Goal: Information Seeking & Learning: Check status

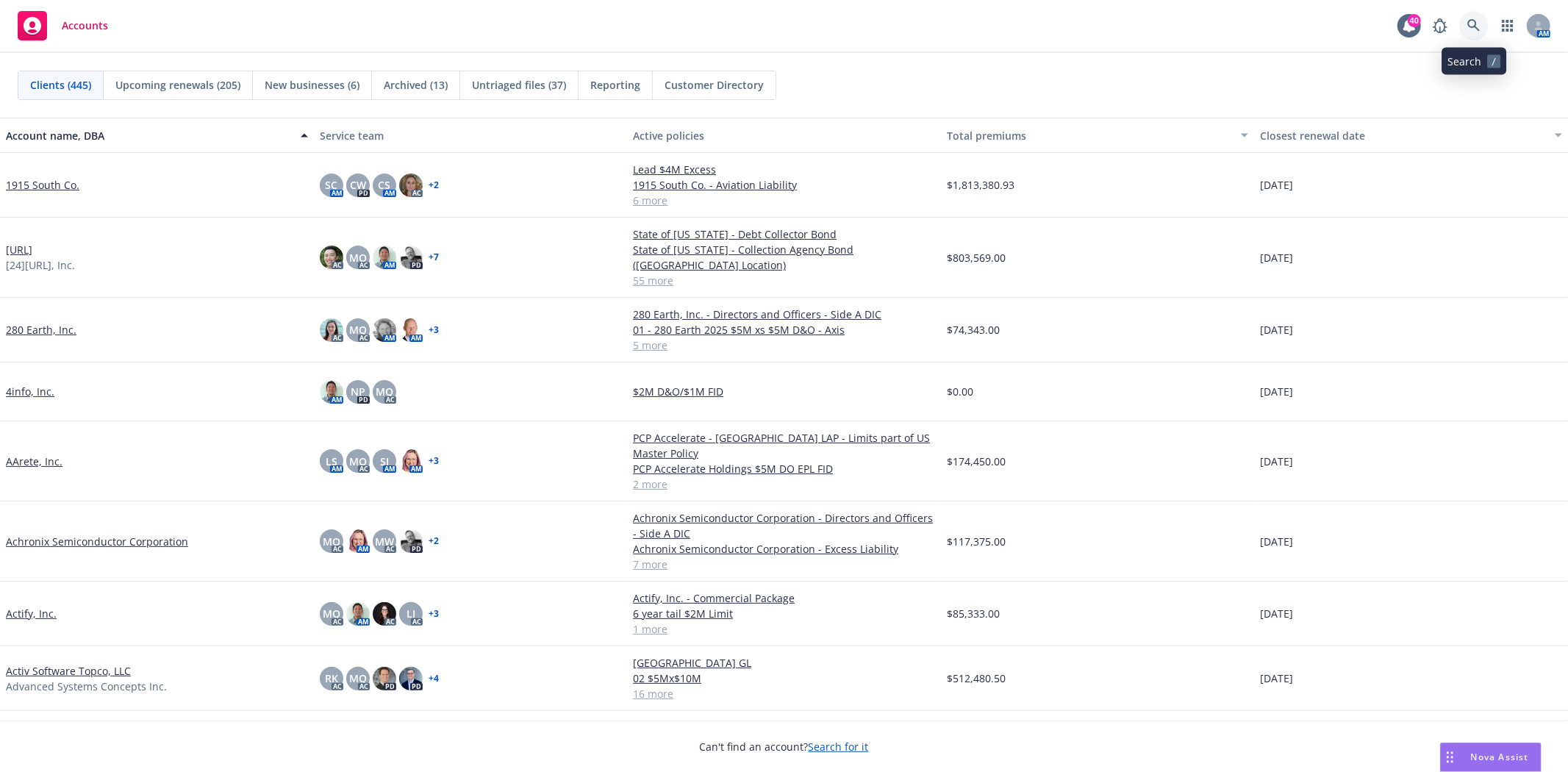
click at [1469, 31] on icon at bounding box center [1473, 25] width 13 height 13
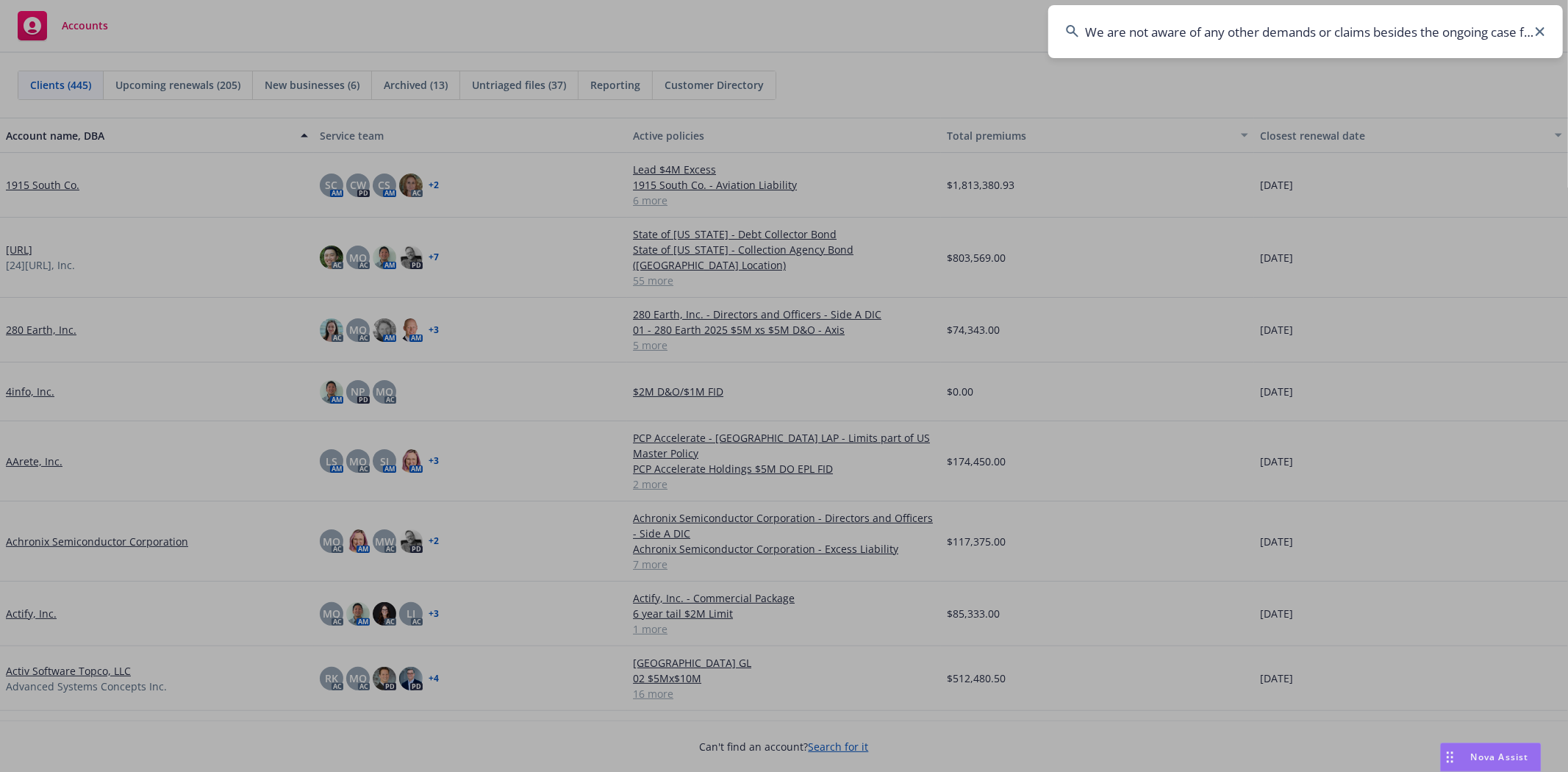
scroll to position [0, 100]
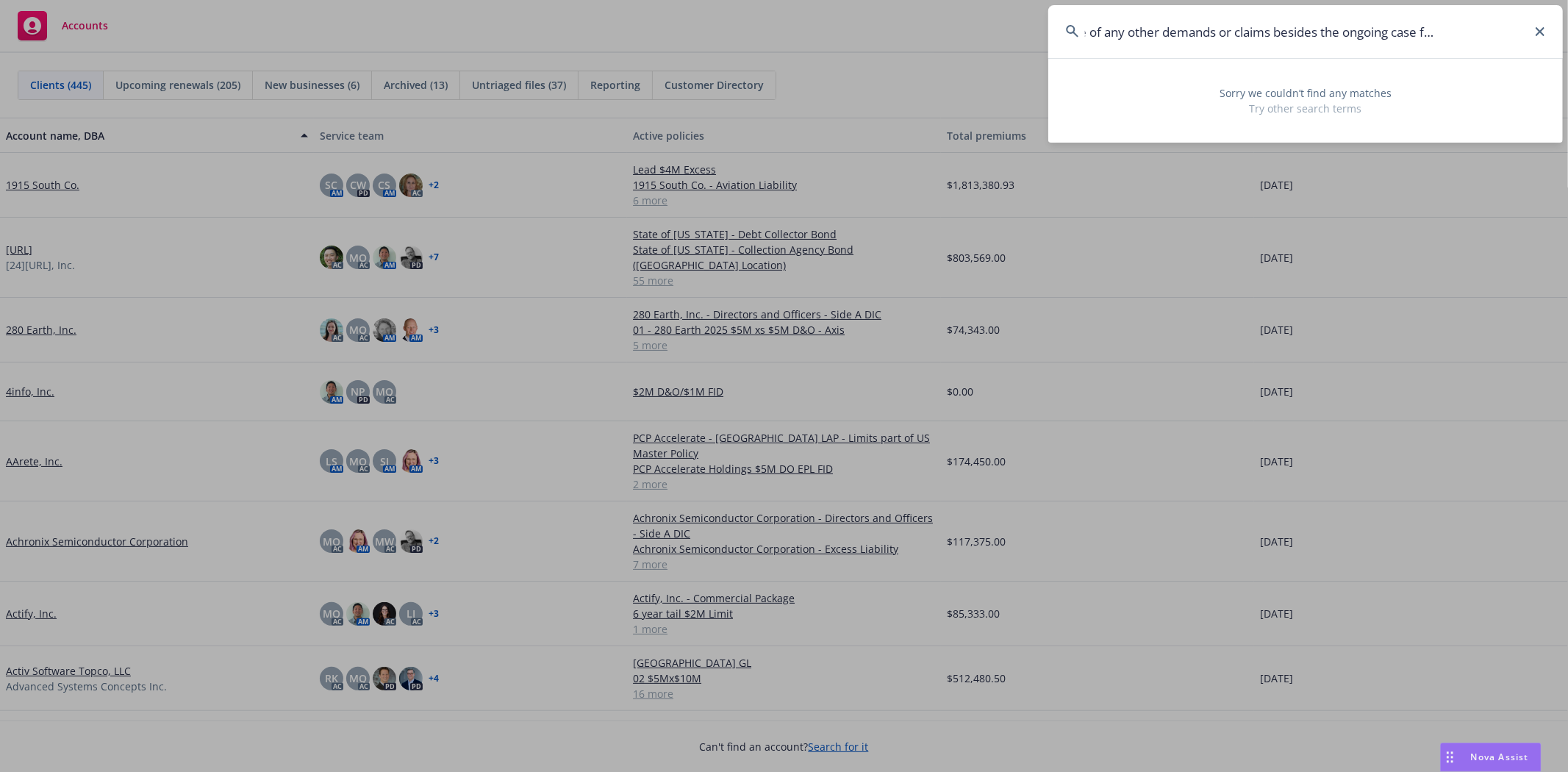
type input "We are not aware of any other demands or claims besides the ongoing case for Ra…"
click at [1540, 31] on icon at bounding box center [1539, 31] width 9 height 9
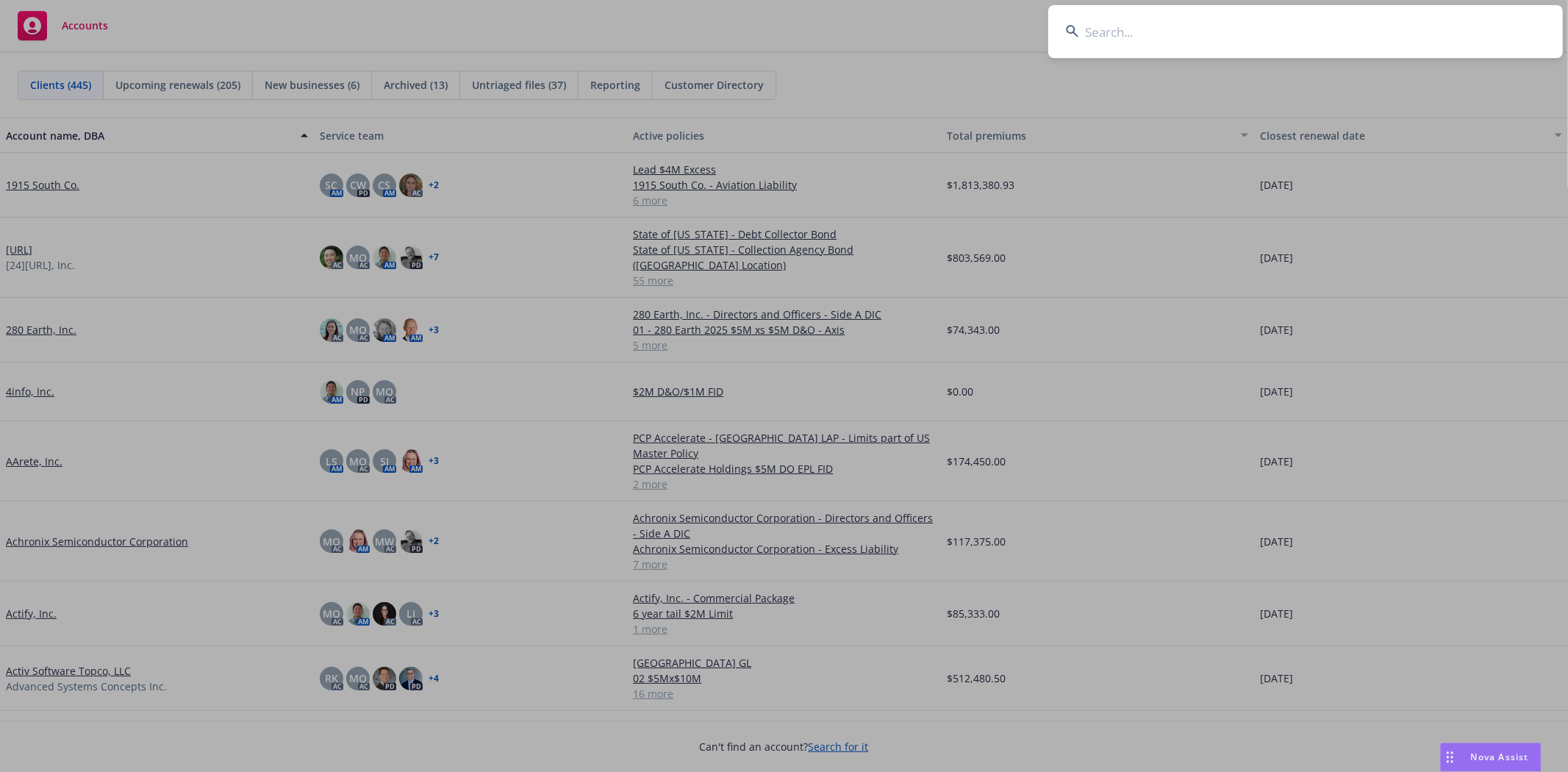
click at [1128, 34] on input at bounding box center [1305, 32] width 515 height 53
paste input "Route 92 Medical, Inc."
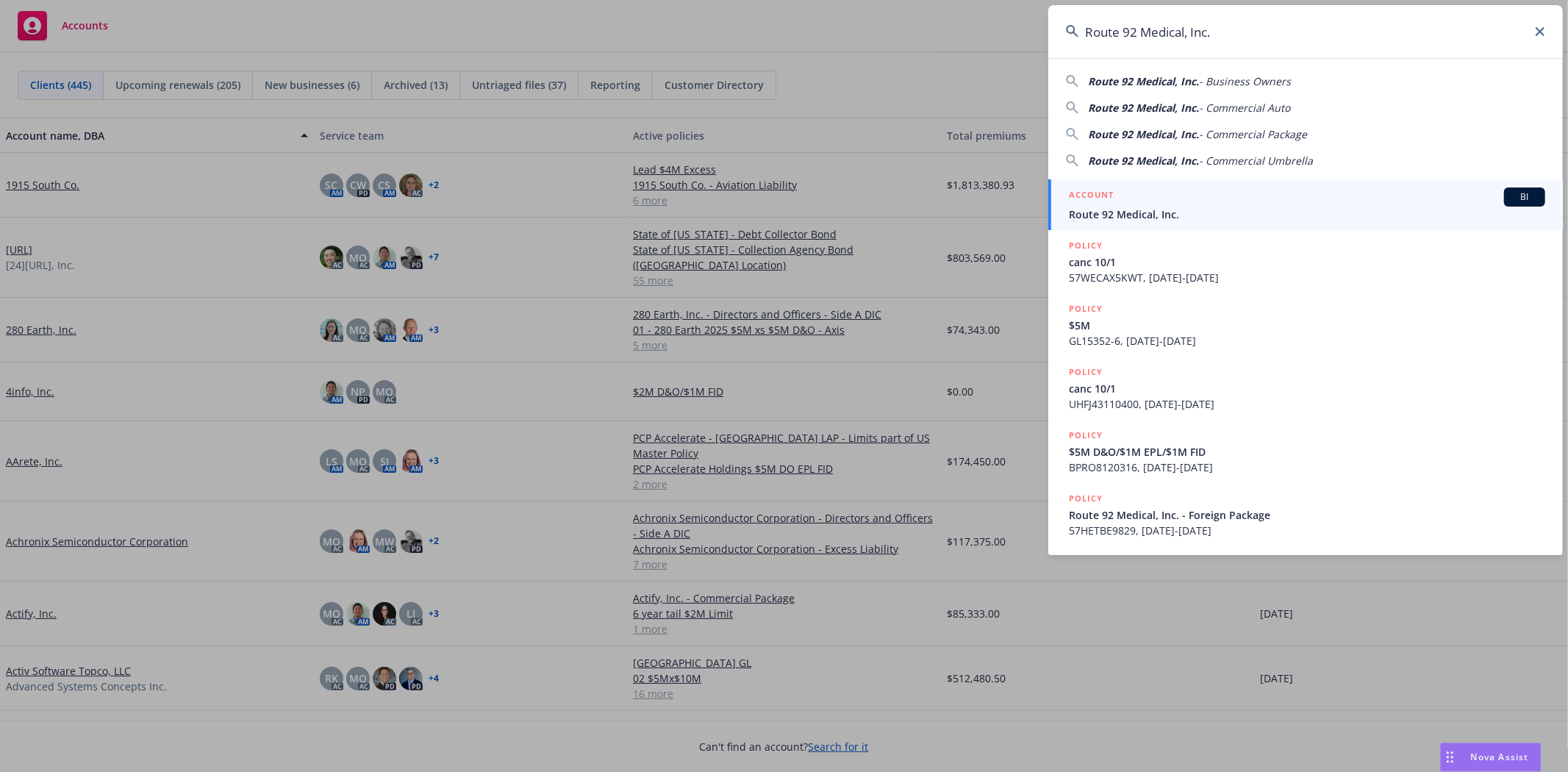
type input "Route 92 Medical, Inc."
click at [1213, 221] on span "Route 92 Medical, Inc." at bounding box center [1307, 214] width 477 height 16
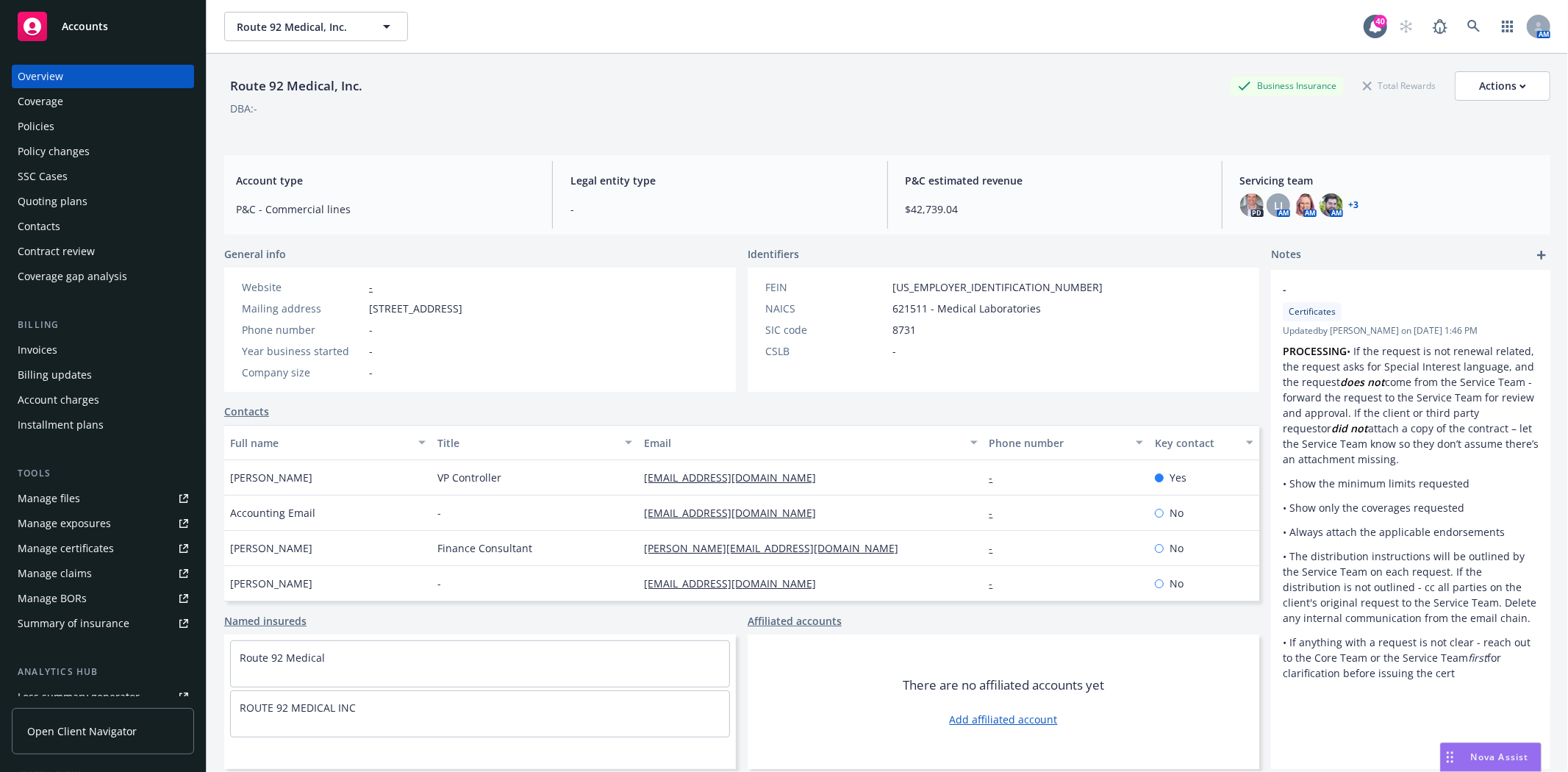
click at [69, 201] on div "Quoting plans" at bounding box center [52, 202] width 70 height 23
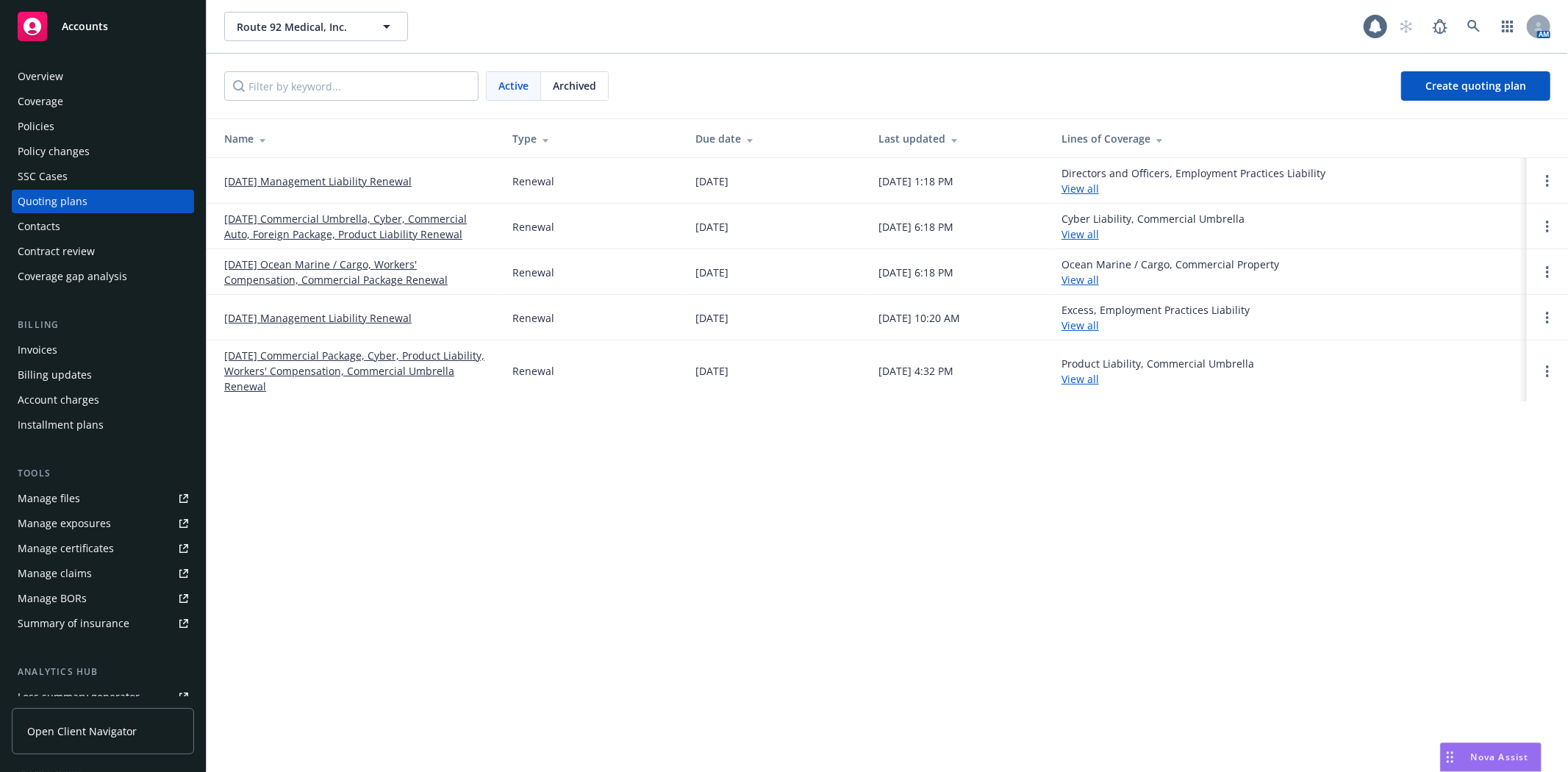
click at [284, 184] on link "10/01/25 Management Liability Renewal" at bounding box center [318, 181] width 188 height 16
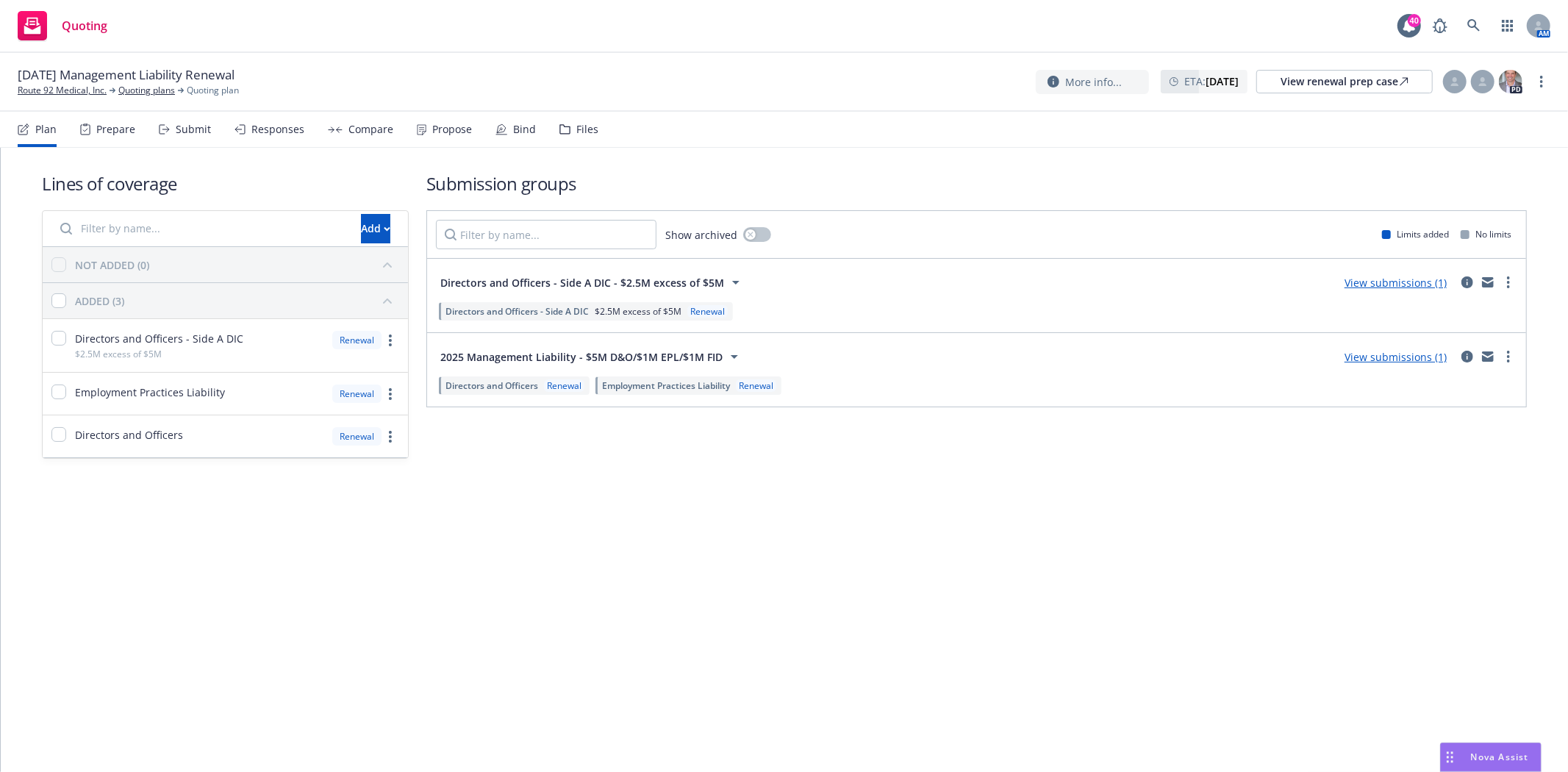
click at [583, 134] on div "Files" at bounding box center [588, 129] width 22 height 12
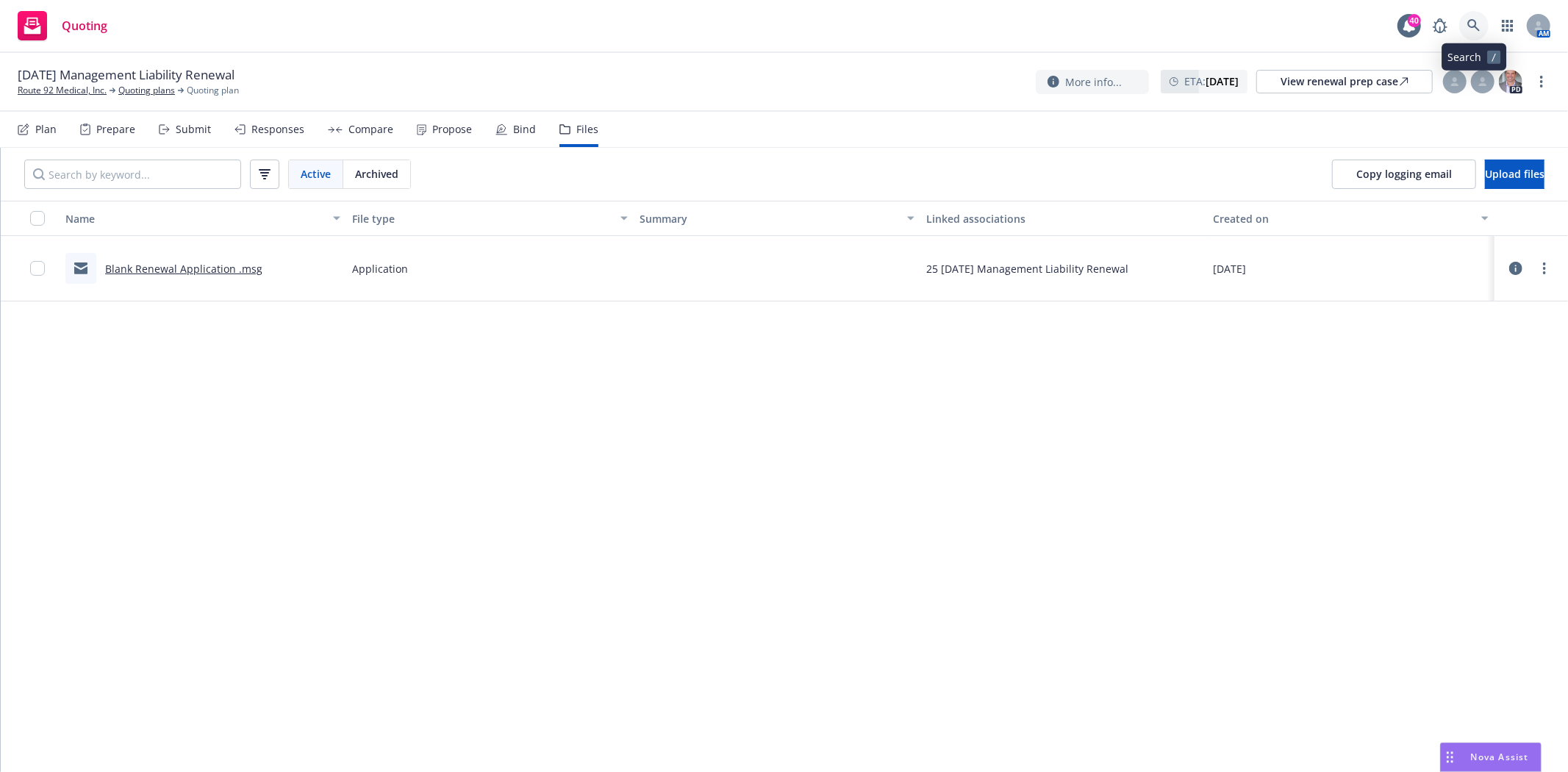
click at [1476, 24] on icon at bounding box center [1473, 25] width 13 height 13
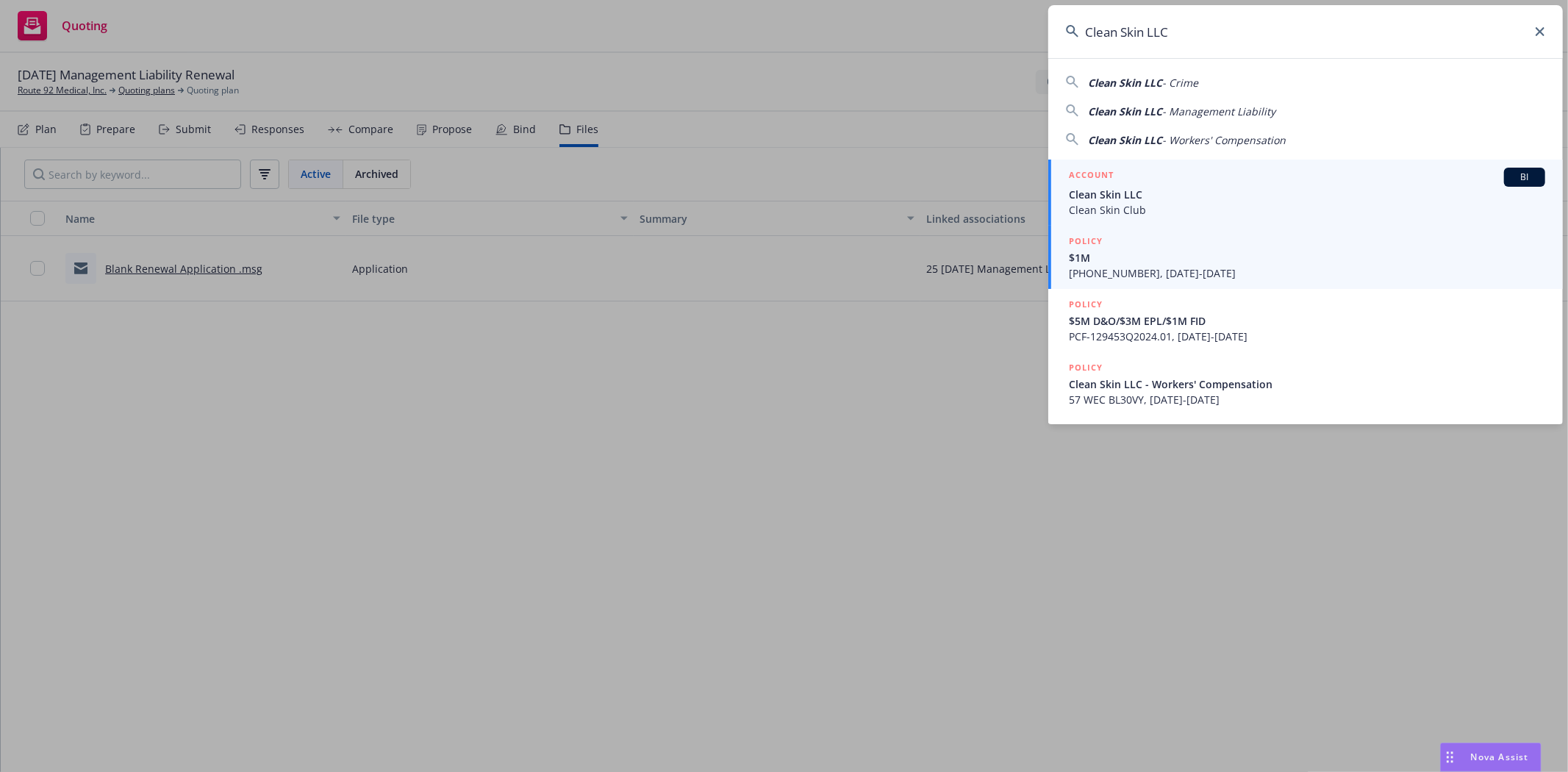
type input "Clean Skin LLC"
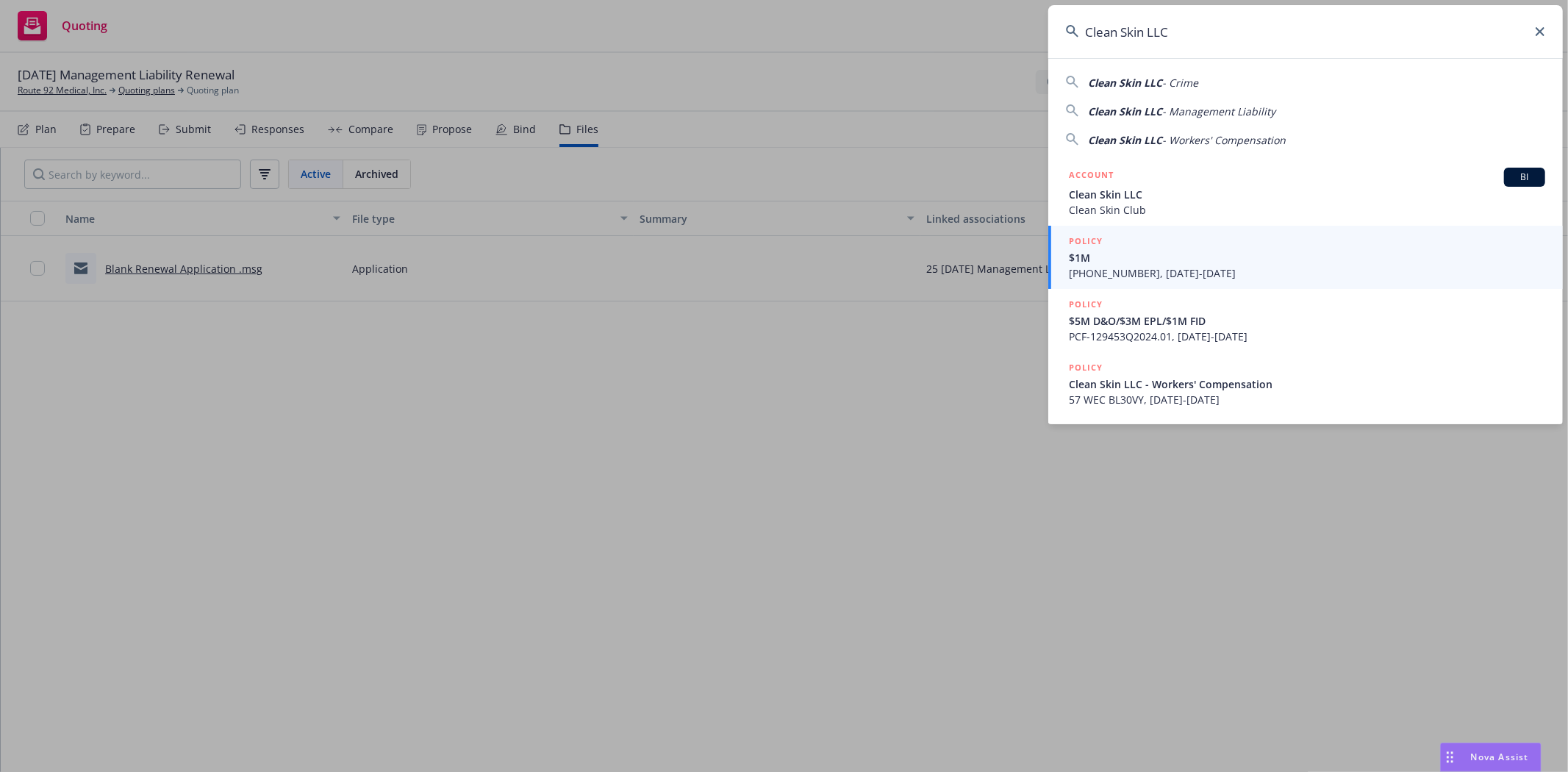
drag, startPoint x: 1104, startPoint y: 197, endPoint x: 1102, endPoint y: 206, distance: 9.2
click at [1104, 197] on span "Clean Skin LLC" at bounding box center [1307, 195] width 477 height 16
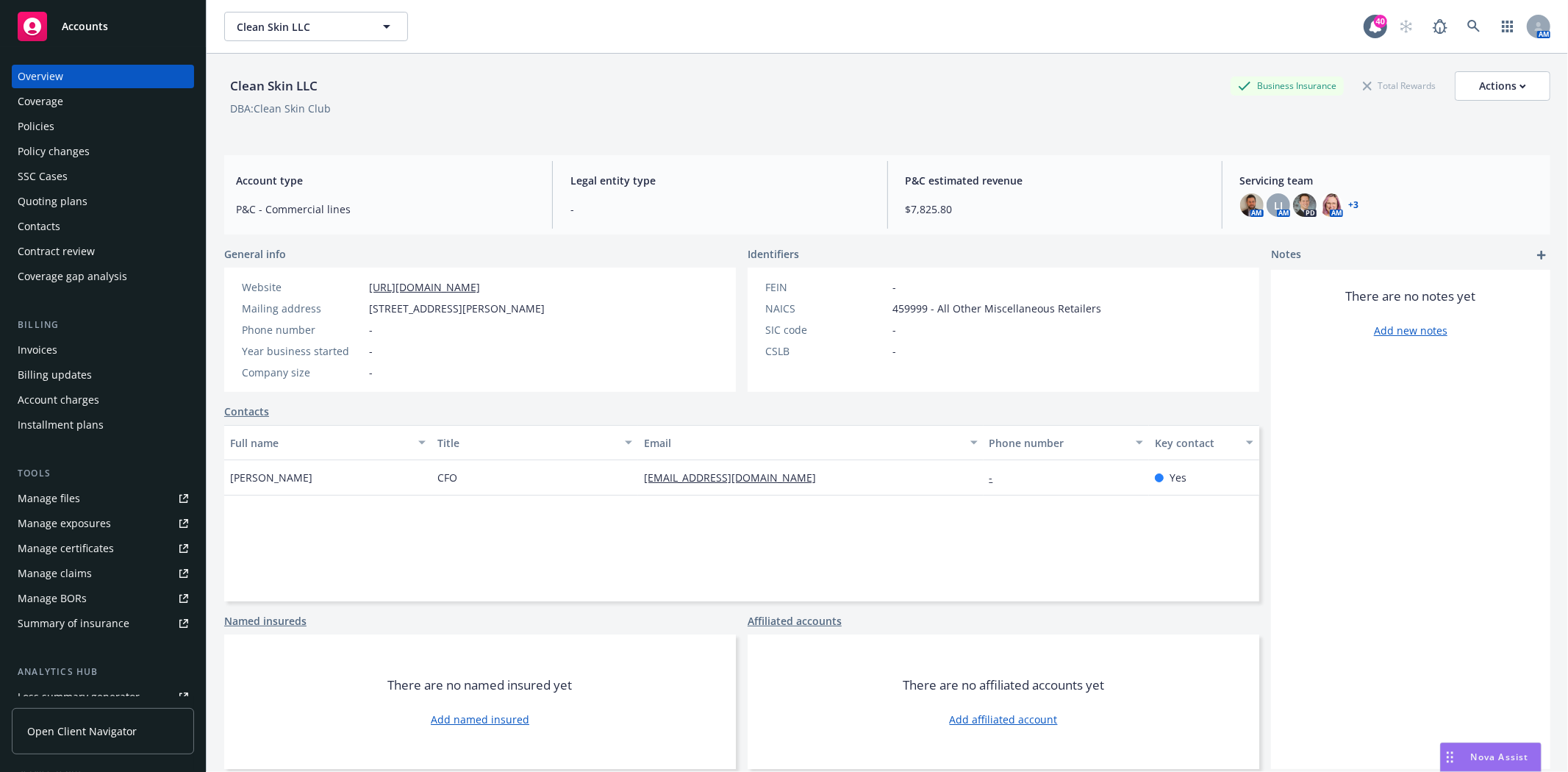
click at [40, 125] on div "Policies" at bounding box center [36, 127] width 37 height 23
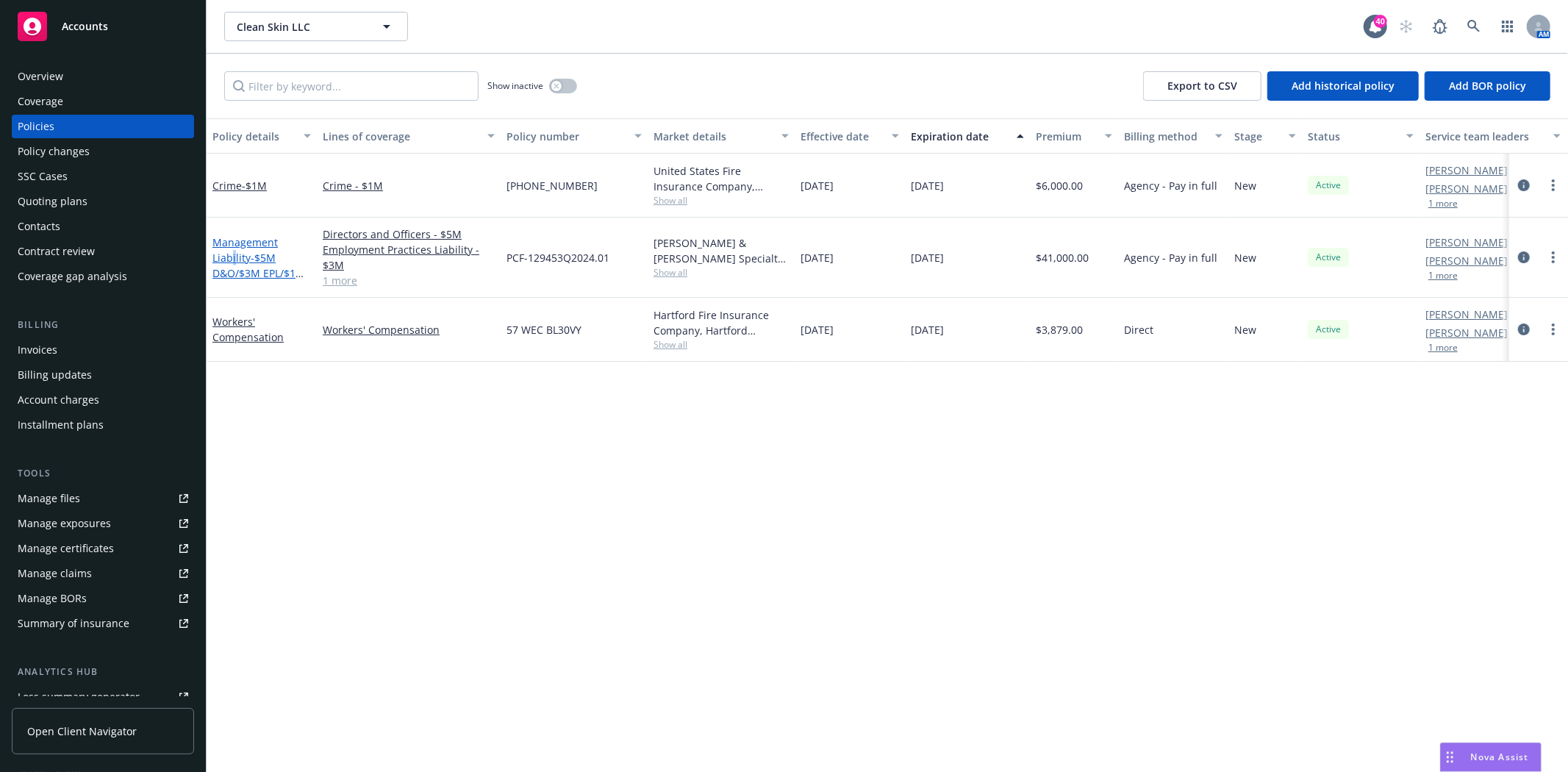
click at [233, 254] on link "Management Liability - $5M D&O/$3M EPL/$1M FID" at bounding box center [259, 265] width 93 height 60
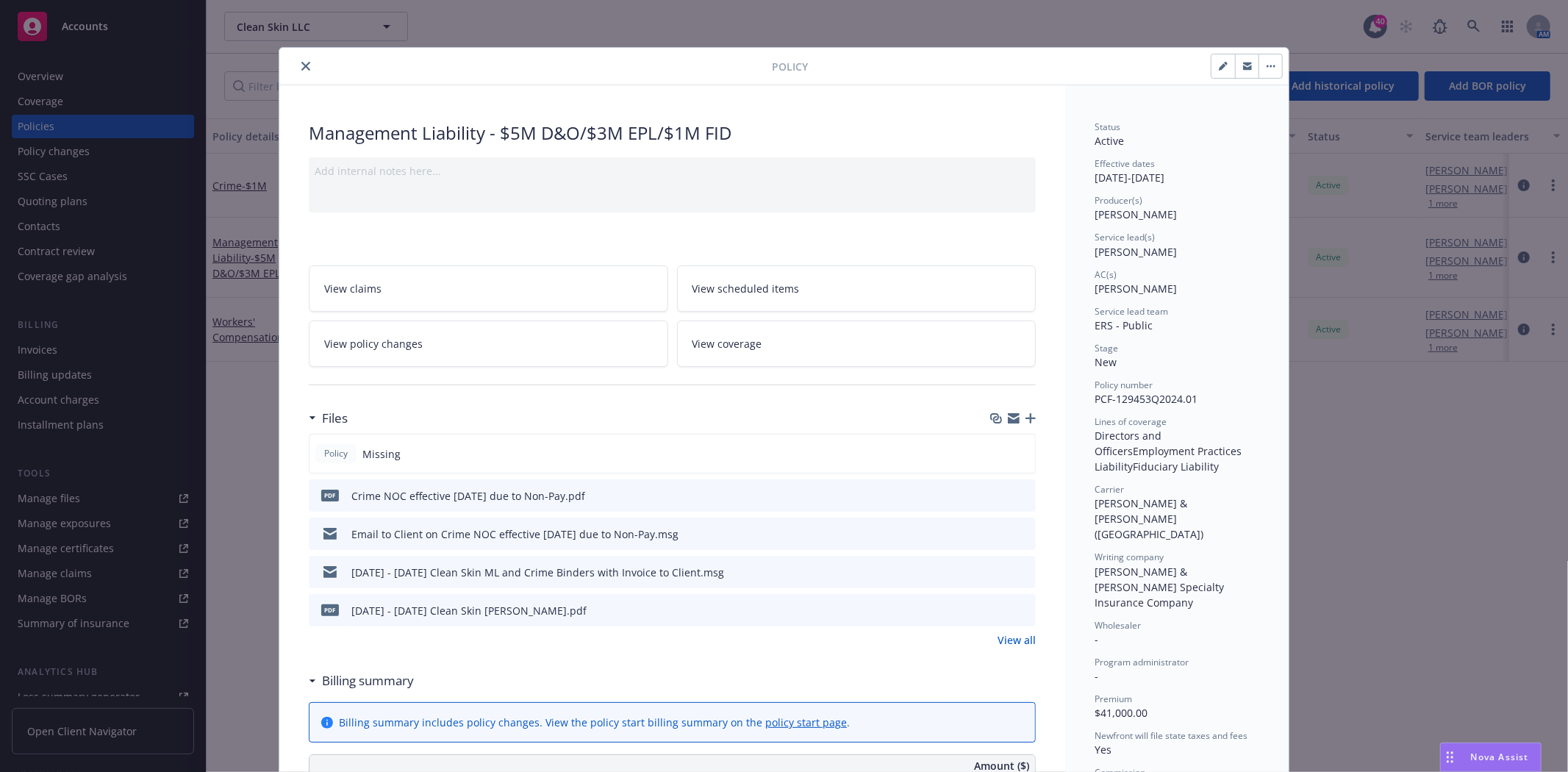
click at [296, 54] on div "Policy" at bounding box center [784, 66] width 1009 height 38
click at [302, 66] on icon "close" at bounding box center [305, 66] width 9 height 9
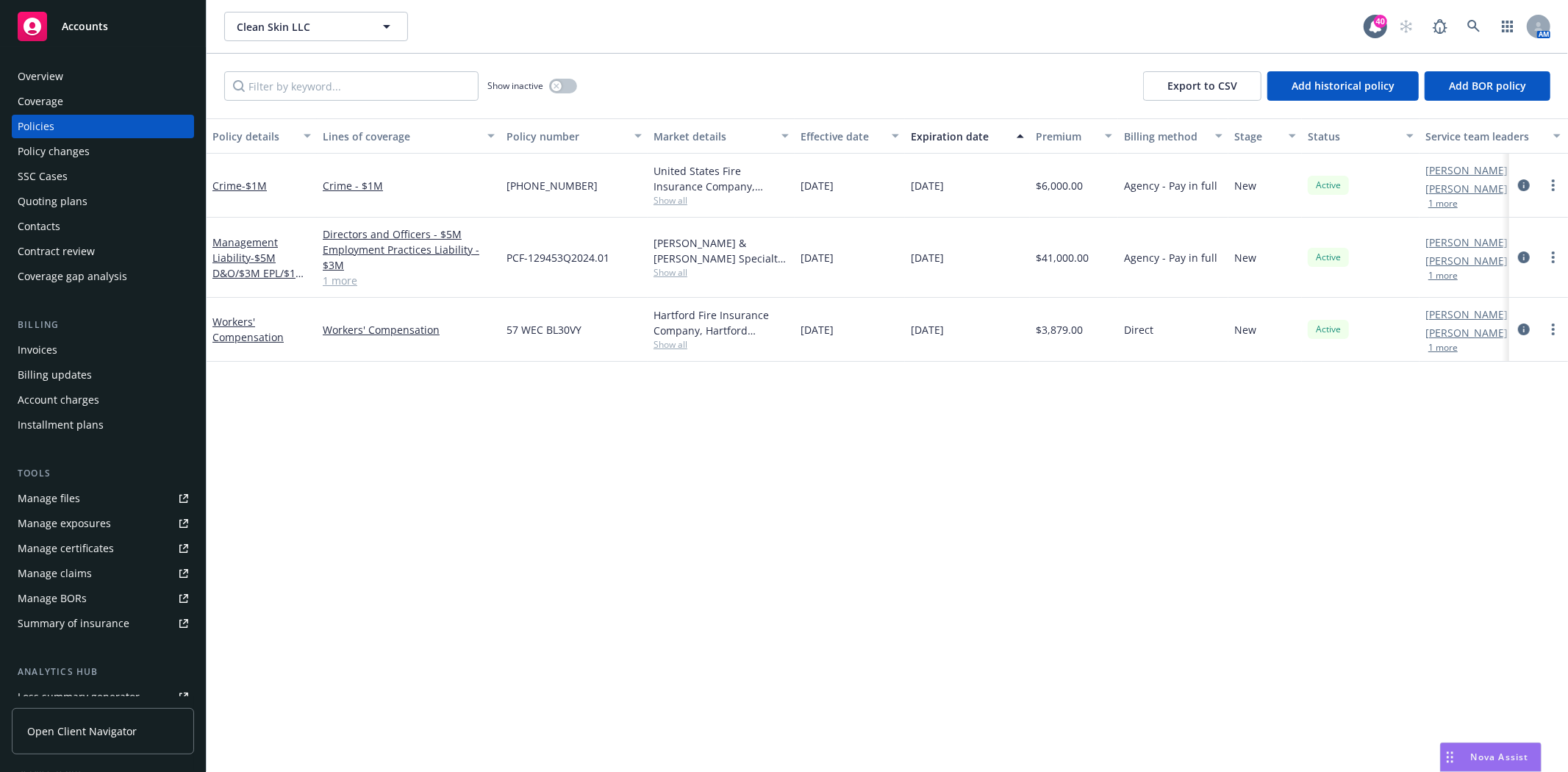
click at [351, 282] on link "1 more" at bounding box center [409, 281] width 172 height 16
click at [76, 195] on div "Quoting plans" at bounding box center [52, 202] width 70 height 23
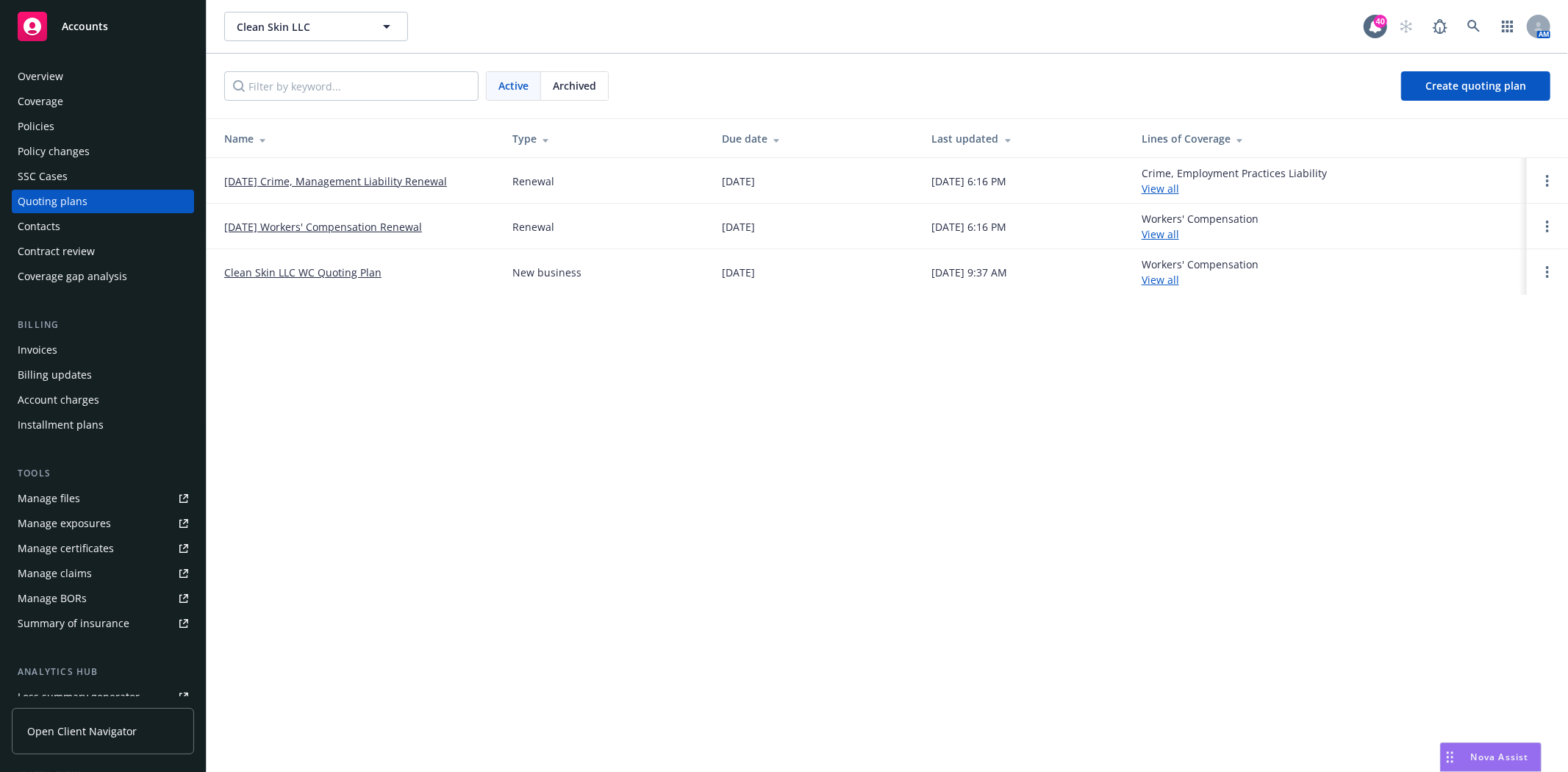
click at [283, 180] on link "[DATE] Crime, Management Liability Renewal" at bounding box center [335, 181] width 223 height 16
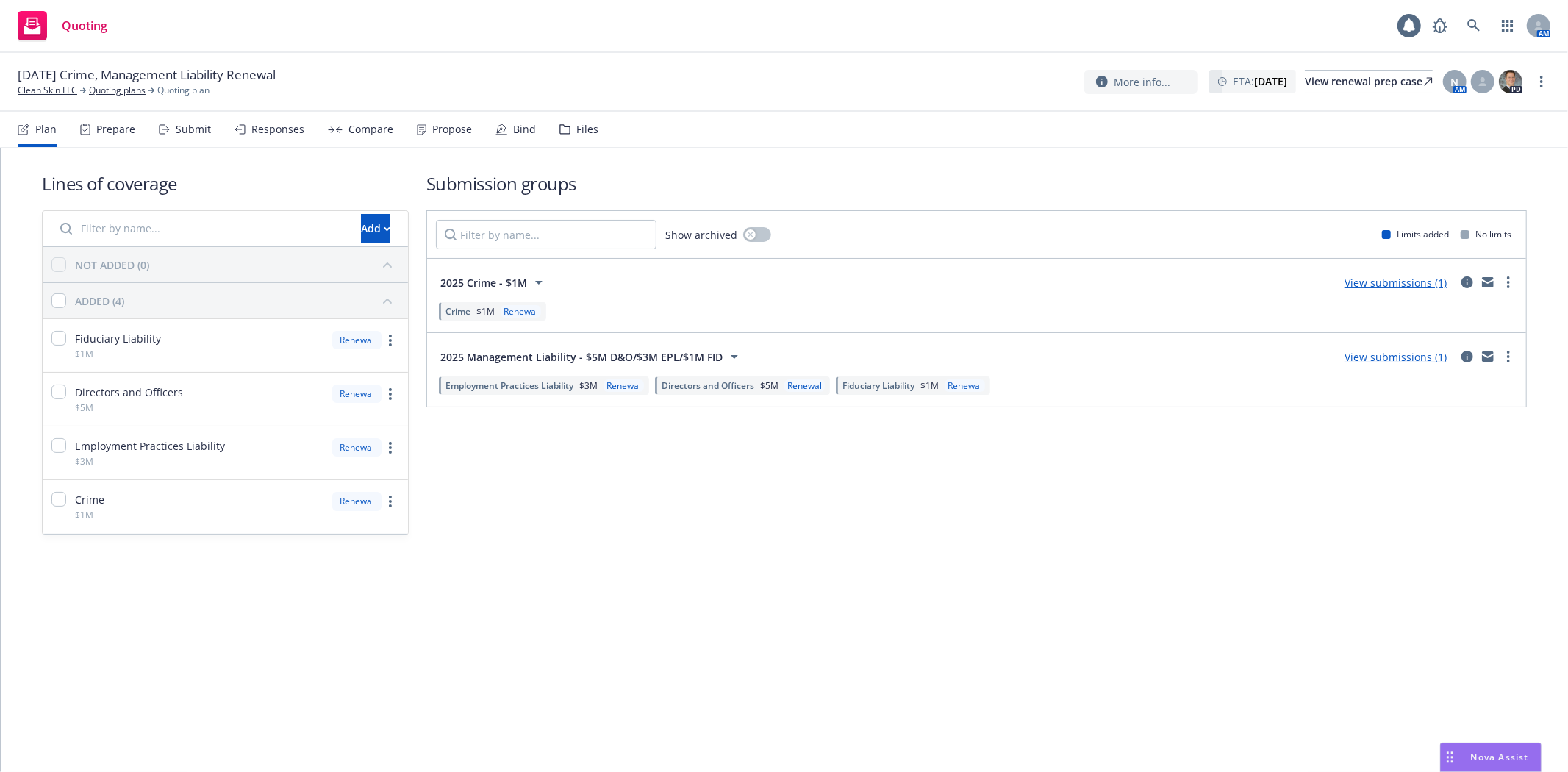
click at [563, 127] on icon at bounding box center [565, 129] width 9 height 9
